Goal: Information Seeking & Learning: Learn about a topic

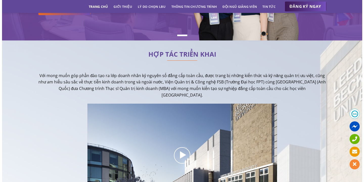
scroll to position [76, 0]
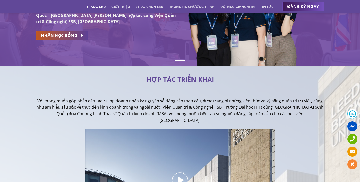
click at [58, 37] on span "NHẬN HỌC BỔNG" at bounding box center [59, 35] width 36 height 6
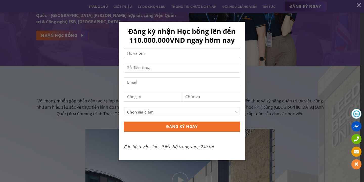
click at [57, 106] on div "Đăng ký nhận Học bổng lên đến 110.000.000VND ngay hôm nay Chọn địa điểm [GEOGRA…" at bounding box center [182, 91] width 349 height 138
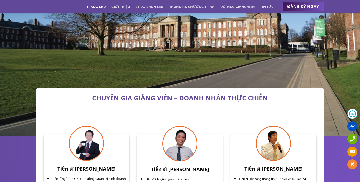
scroll to position [1501, 0]
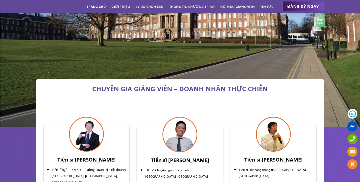
click at [89, 156] on b "Tiến sĩ [PERSON_NAME]" at bounding box center [86, 159] width 58 height 7
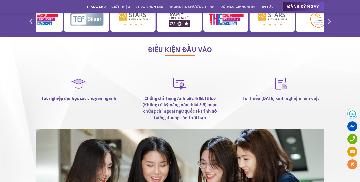
scroll to position [2916, 0]
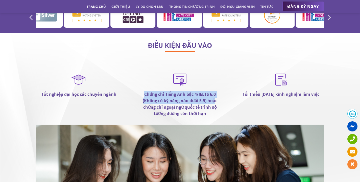
drag, startPoint x: 143, startPoint y: 73, endPoint x: 215, endPoint y: 80, distance: 72.6
click at [215, 91] on p "Chứng chỉ Tiếng Anh bậc 4/IELTS 6.0 (Không có kỹ năng nào dưới 5.5) hoặc chứng …" at bounding box center [180, 104] width 86 height 26
click at [215, 91] on strong "Chứng chỉ Tiếng Anh bậc 4/IELTS 6.0 (Không có kỹ năng nào dưới 5.5) hoặc chứng …" at bounding box center [180, 103] width 75 height 25
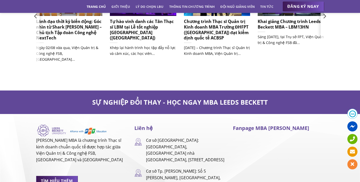
scroll to position [3244, 0]
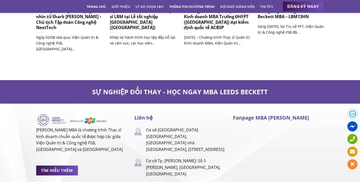
click at [191, 8] on link "Thông tin chương trình" at bounding box center [192, 6] width 46 height 9
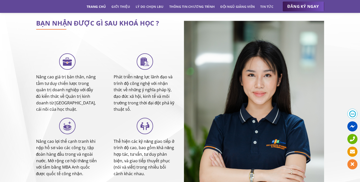
scroll to position [1930, 0]
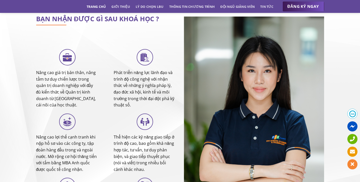
click at [90, 4] on link "Trang chủ" at bounding box center [96, 6] width 19 height 9
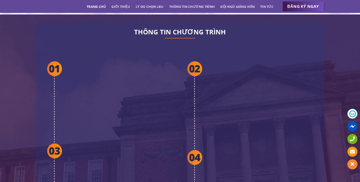
scroll to position [935, 0]
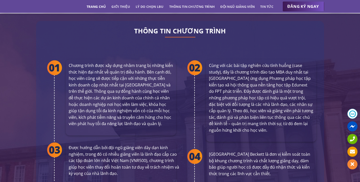
click at [167, 6] on ul "Trang chủ Giới thiệu Lý do chọn LBU Thông tin chương trình Đội ngũ giảng viên T…" at bounding box center [180, 6] width 187 height 9
click at [154, 4] on link "Lý do chọn LBU" at bounding box center [150, 6] width 28 height 9
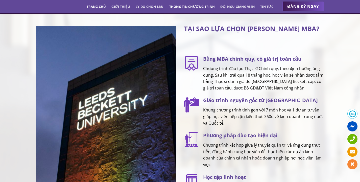
click at [176, 5] on link "Thông tin chương trình" at bounding box center [192, 6] width 46 height 9
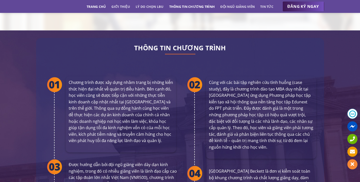
scroll to position [920, 0]
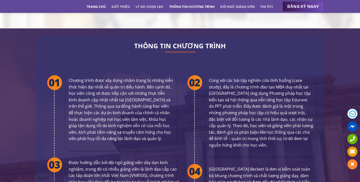
click at [213, 7] on link "Thông tin chương trình" at bounding box center [192, 6] width 46 height 9
click at [230, 7] on link "Đội ngũ giảng viên" at bounding box center [237, 6] width 34 height 9
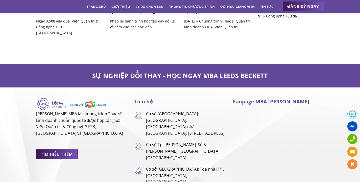
scroll to position [3235, 0]
